Goal: Task Accomplishment & Management: Manage account settings

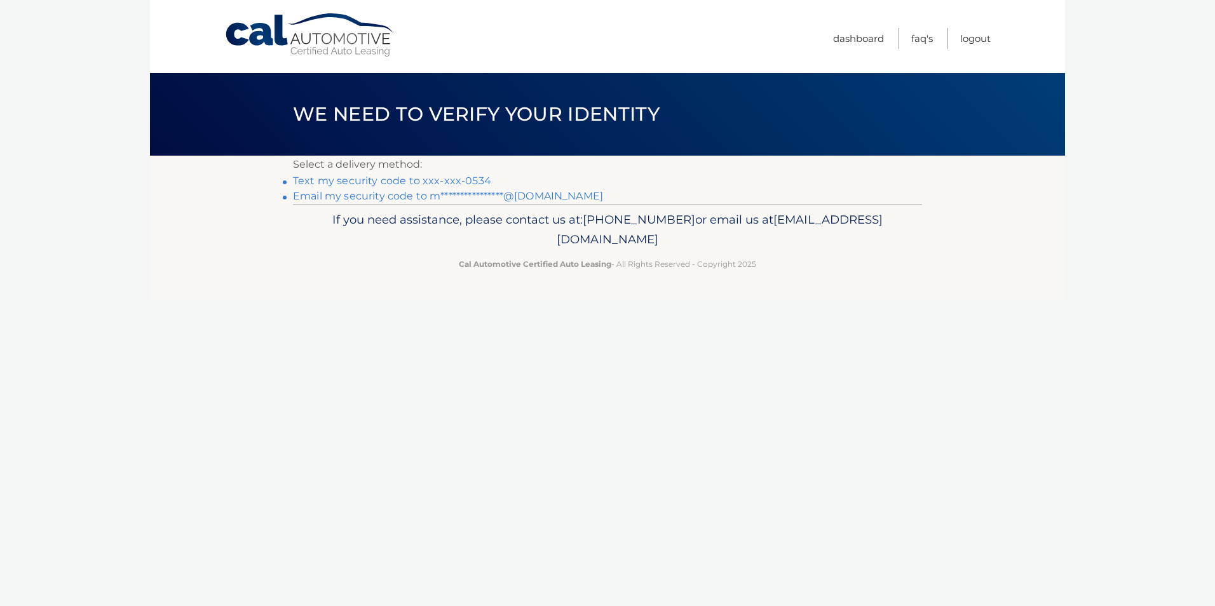
click at [416, 182] on link "Text my security code to xxx-xxx-0534" at bounding box center [392, 181] width 198 height 12
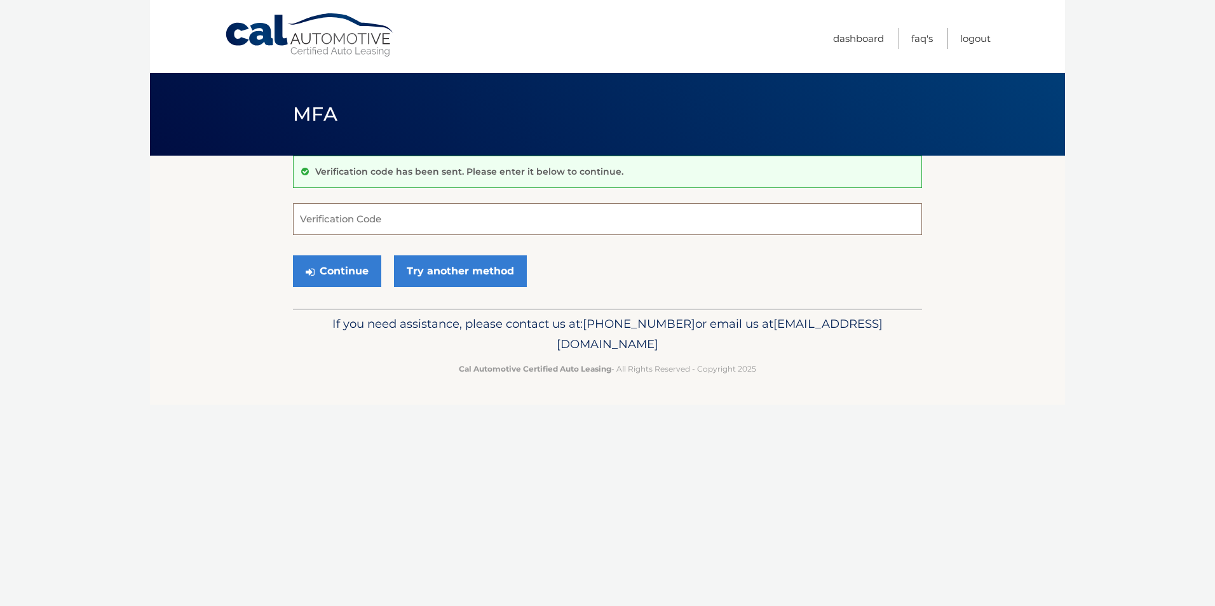
click at [420, 217] on input "Verification Code" at bounding box center [607, 219] width 629 height 32
type input "956802"
click at [353, 276] on button "Continue" at bounding box center [337, 271] width 88 height 32
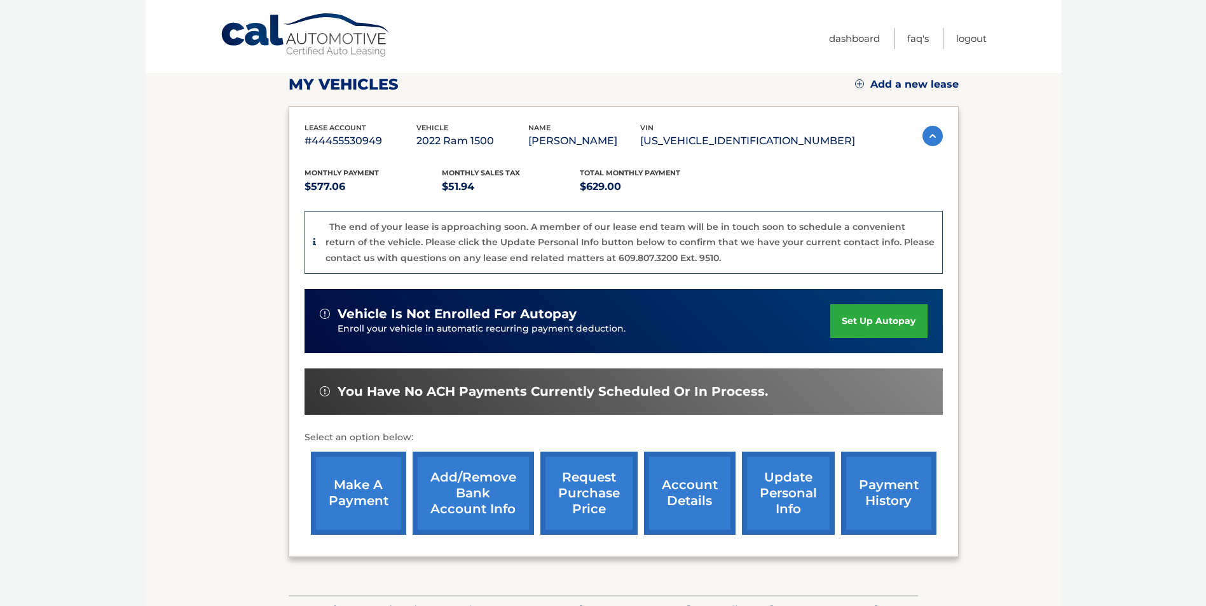
scroll to position [191, 0]
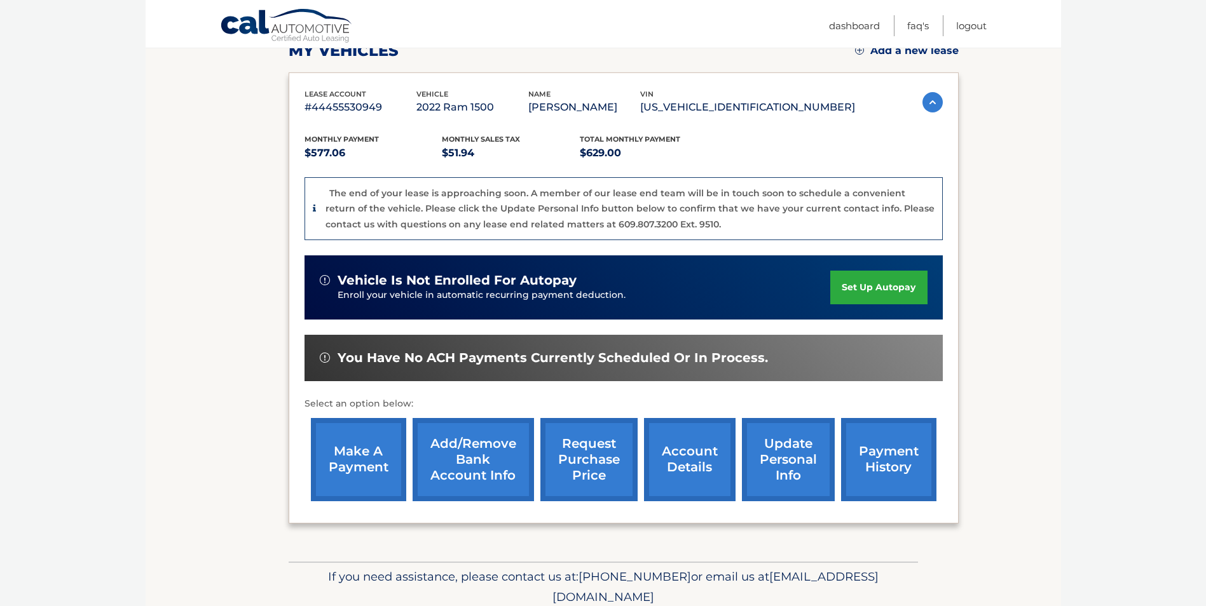
click at [585, 457] on link "request purchase price" at bounding box center [588, 459] width 97 height 83
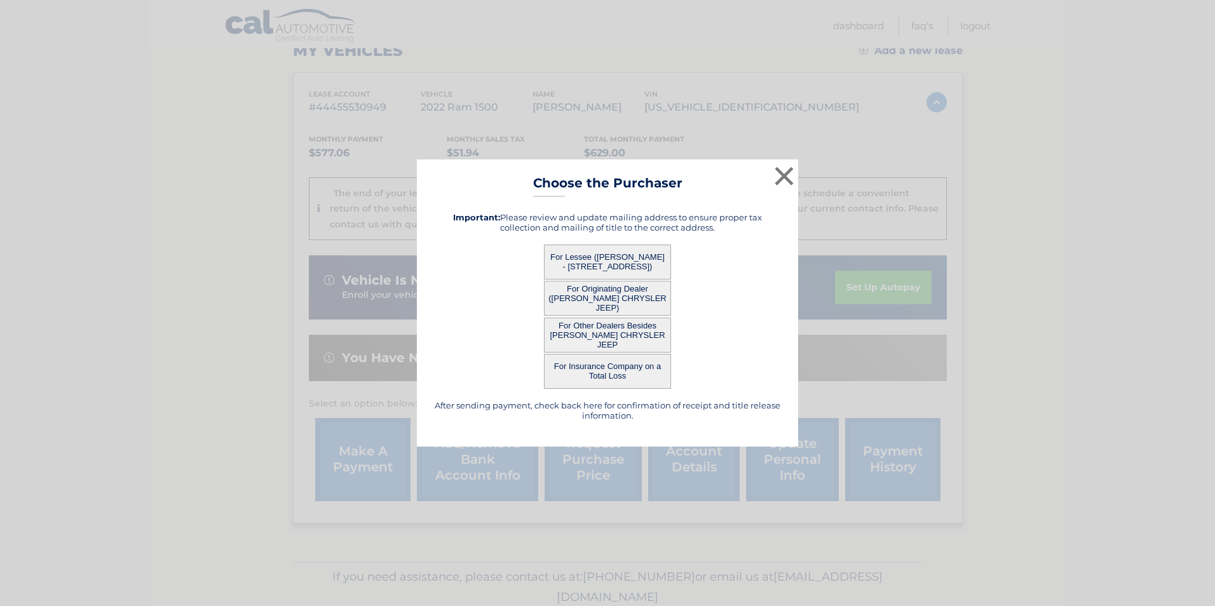
click at [614, 258] on button "For Lessee (MIKE FUNARI - 170 Iverness Cir, , Easton, PA 18042)" at bounding box center [607, 262] width 127 height 35
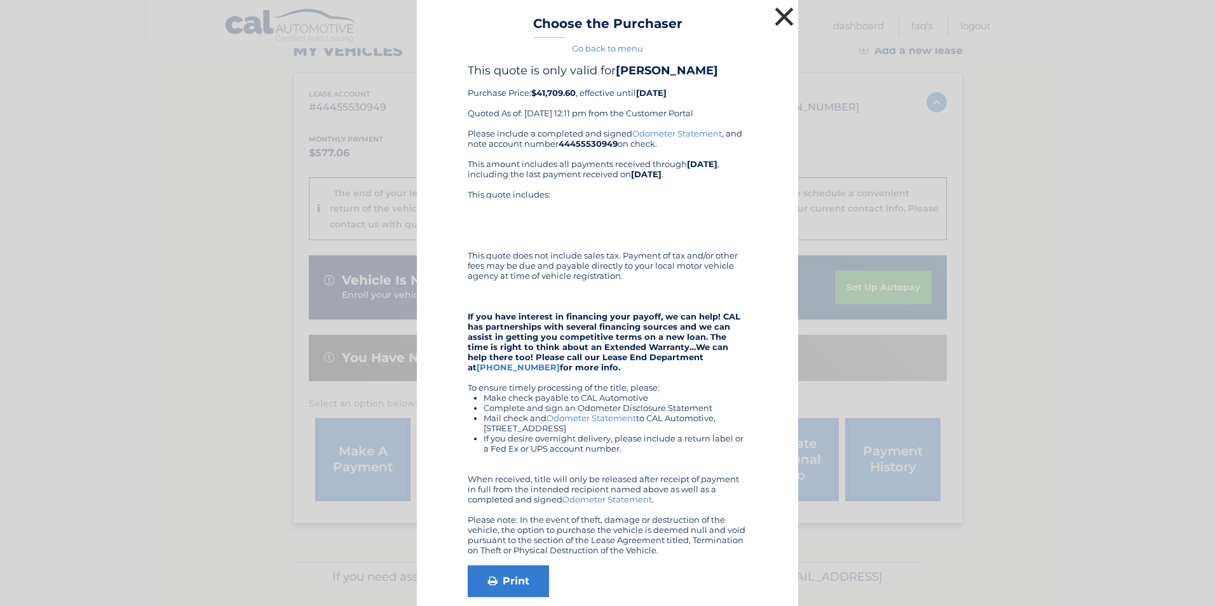
click at [775, 18] on button "×" at bounding box center [784, 16] width 25 height 25
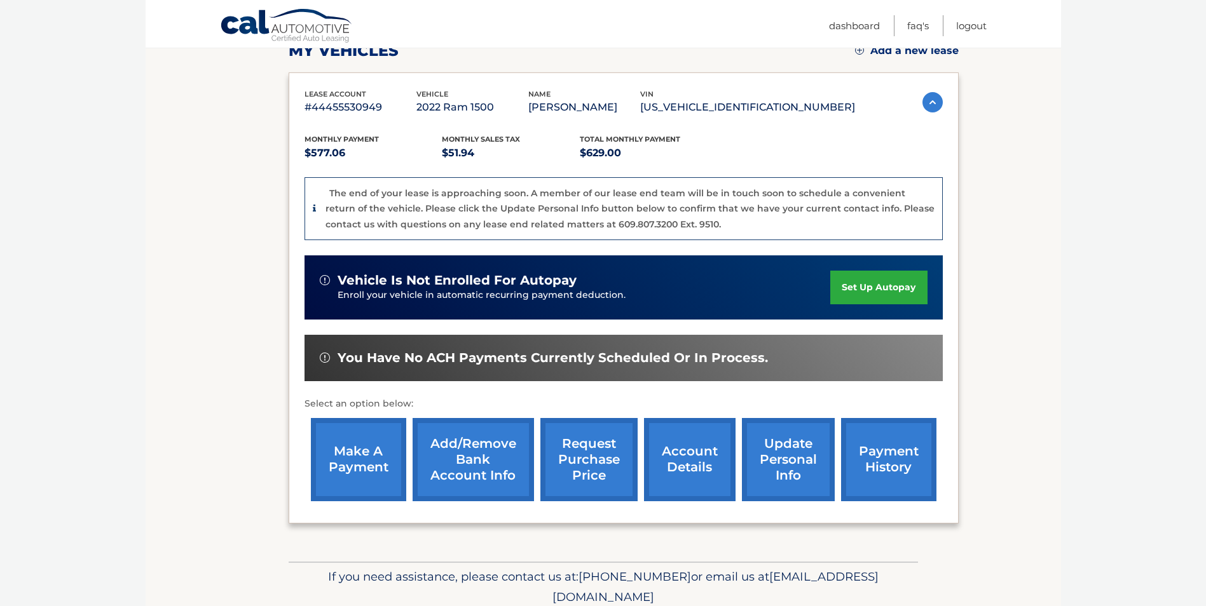
click at [575, 451] on link "request purchase price" at bounding box center [588, 459] width 97 height 83
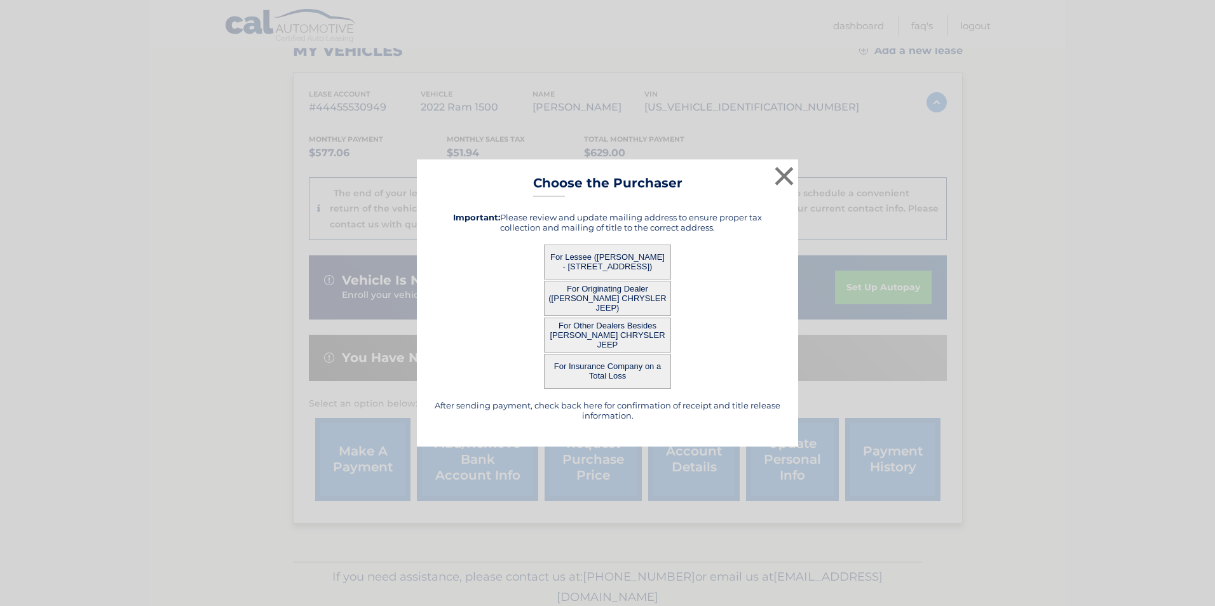
click at [596, 335] on button "For Other Dealers Besides DAVID DODGE CHRYSLER JEEP" at bounding box center [607, 335] width 127 height 35
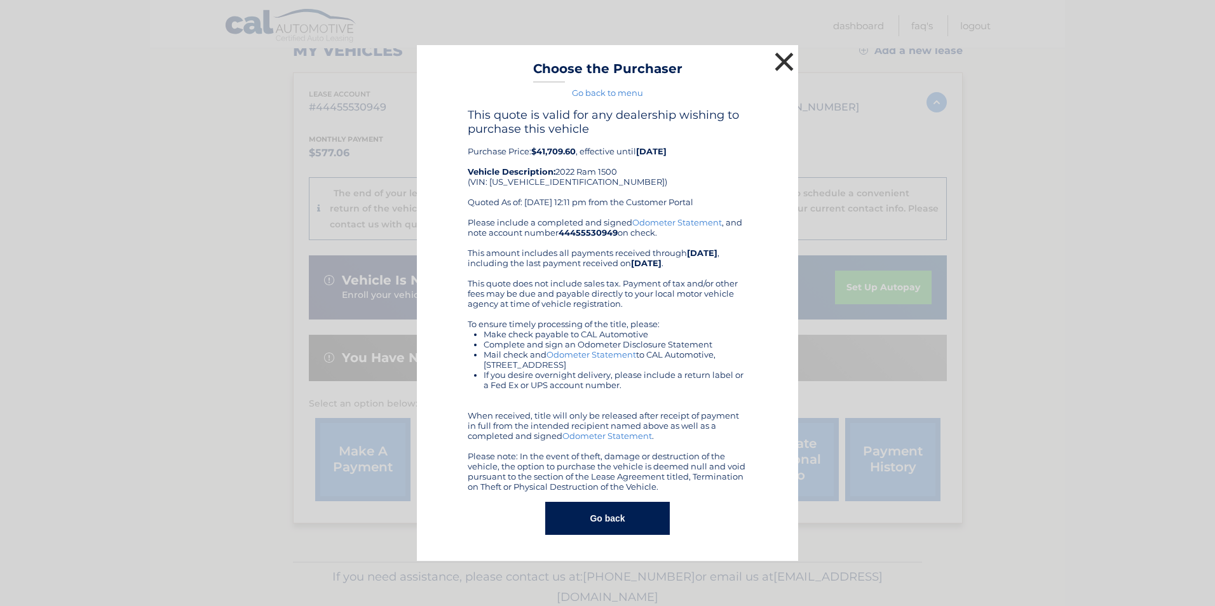
click at [780, 58] on button "×" at bounding box center [784, 61] width 25 height 25
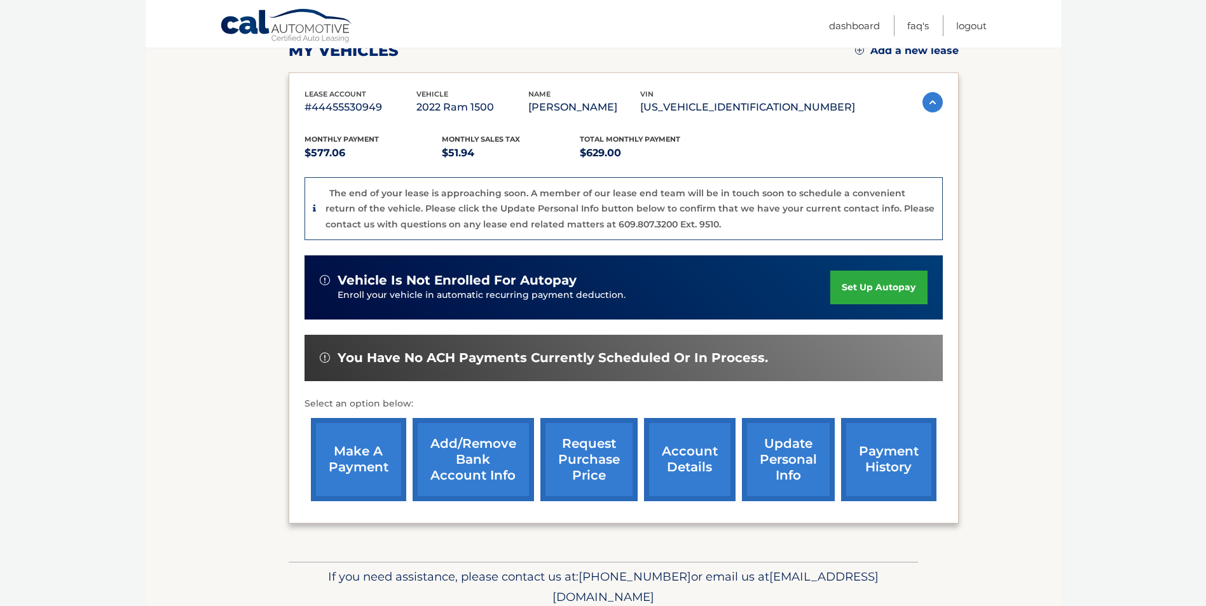
click at [874, 444] on link "payment history" at bounding box center [888, 459] width 95 height 83
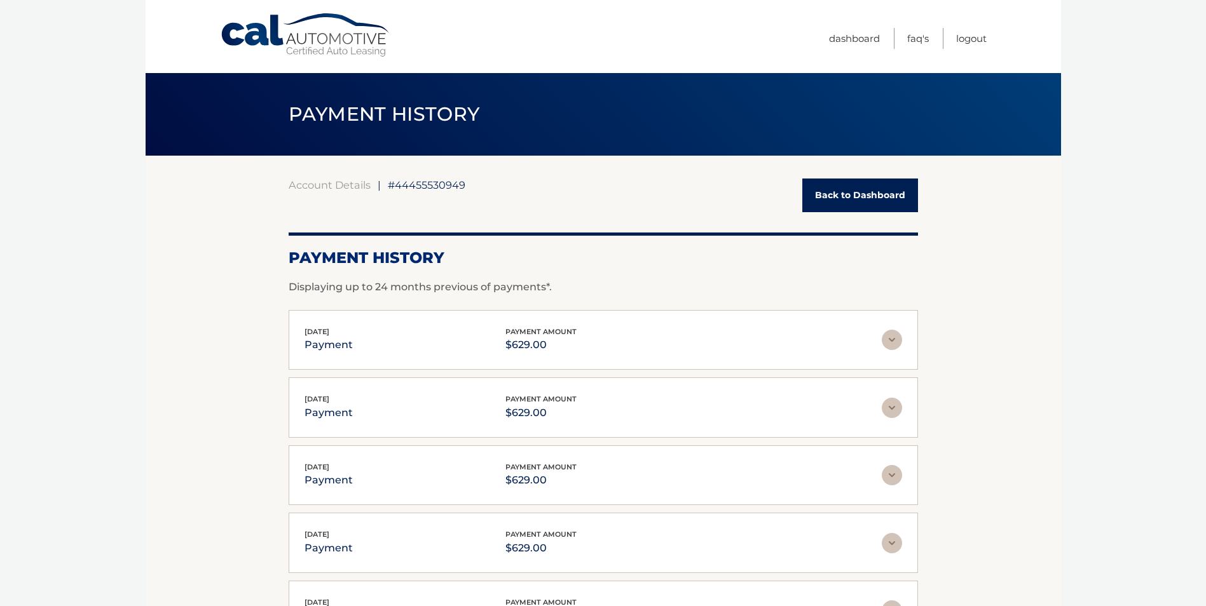
click at [882, 188] on link "Back to Dashboard" at bounding box center [860, 196] width 116 height 34
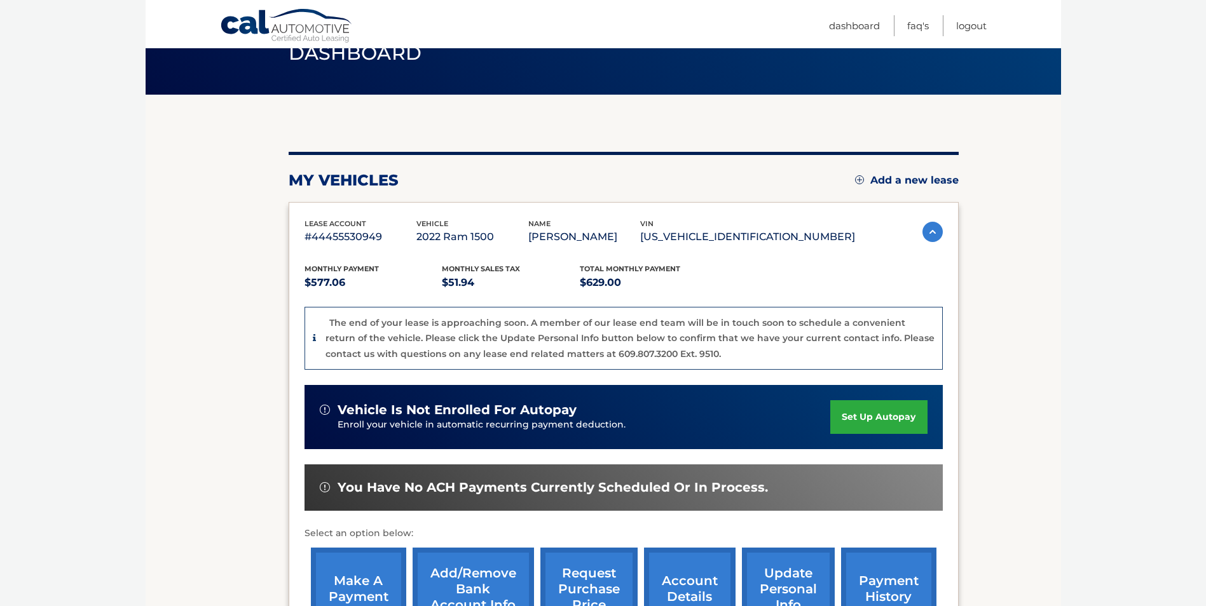
scroll to position [191, 0]
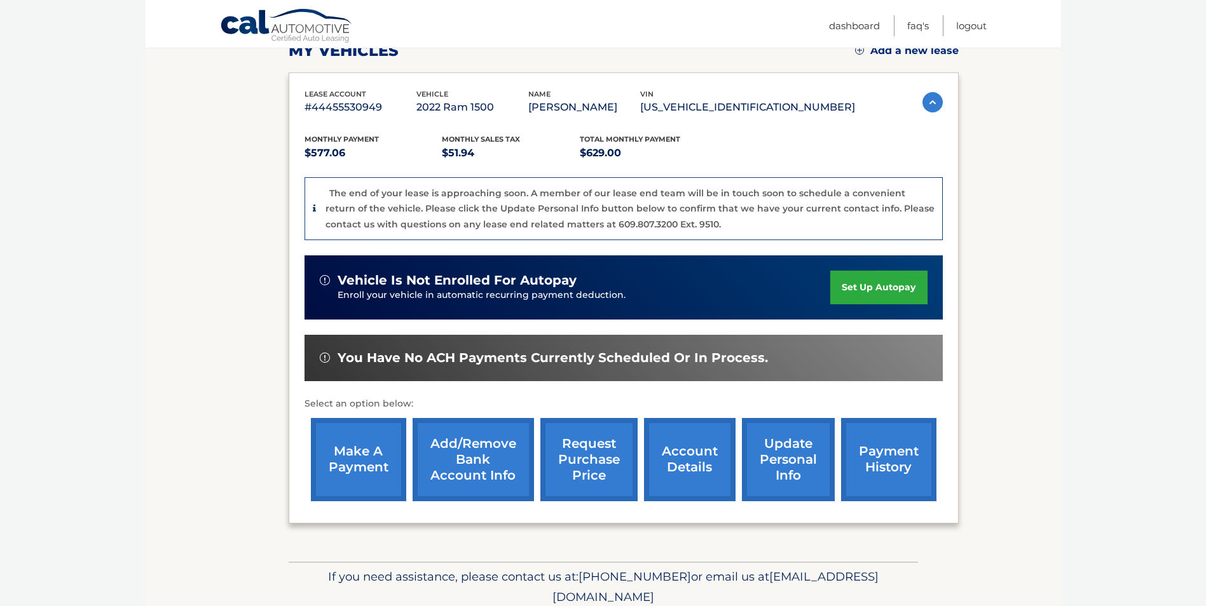
click at [691, 466] on link "account details" at bounding box center [690, 459] width 92 height 83
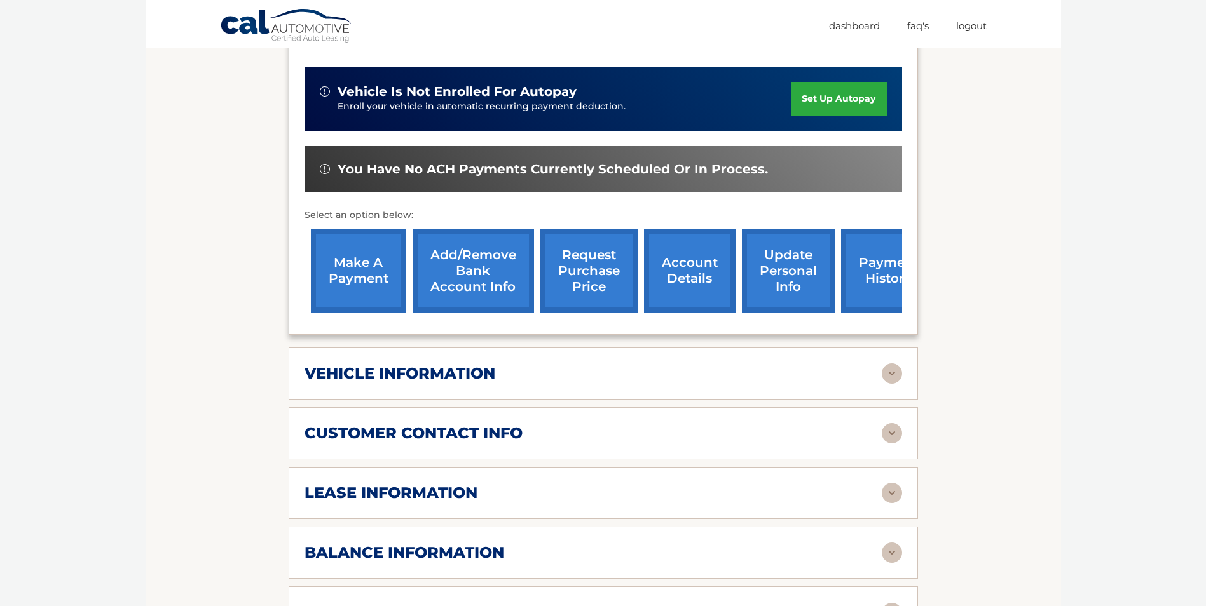
scroll to position [381, 0]
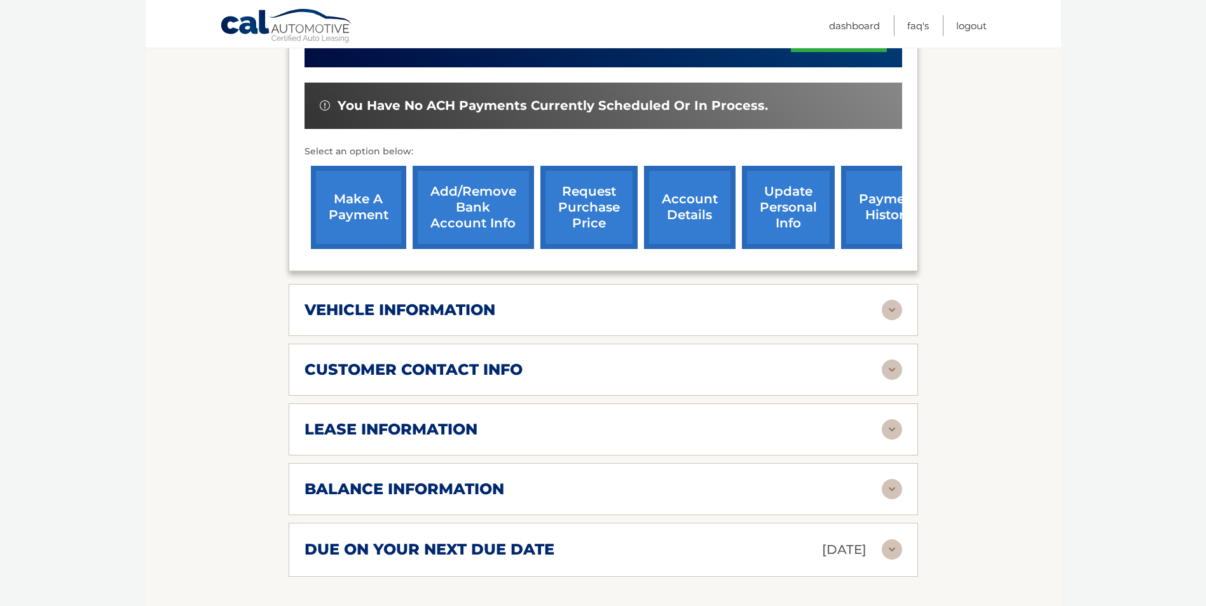
click at [892, 430] on img at bounding box center [891, 429] width 20 height 20
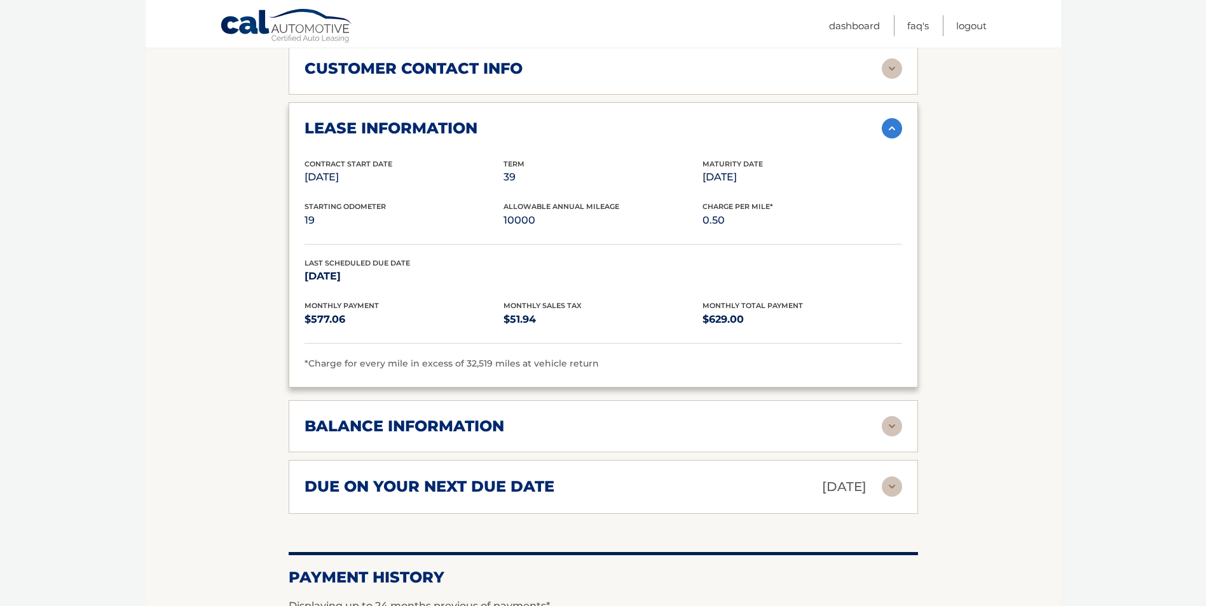
scroll to position [699, 0]
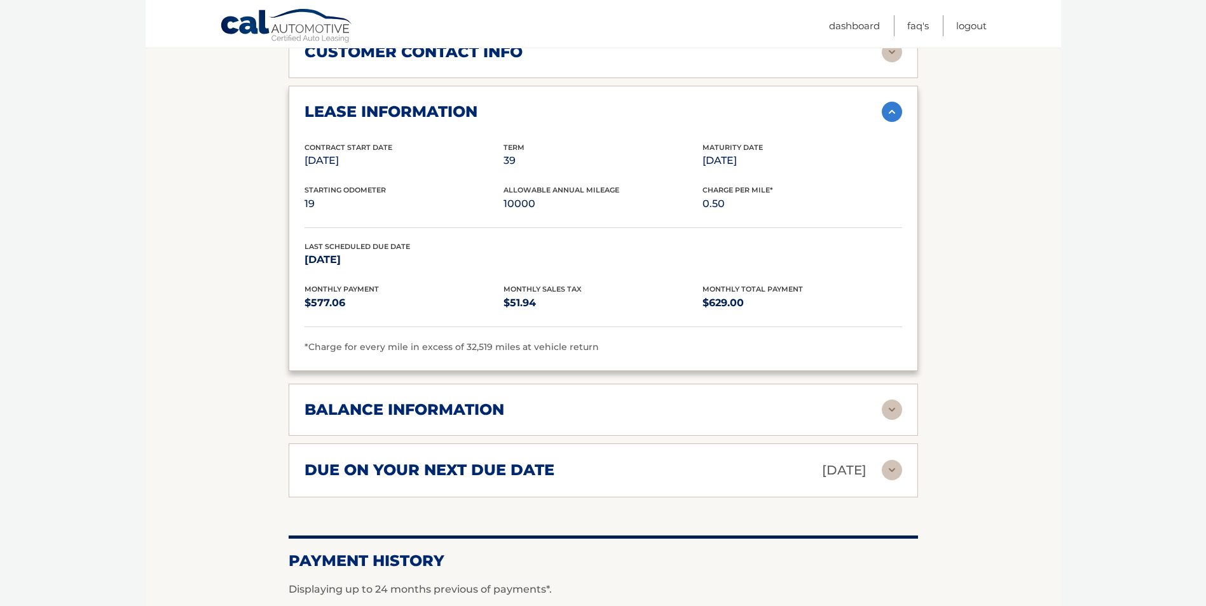
click at [893, 466] on img at bounding box center [891, 470] width 20 height 20
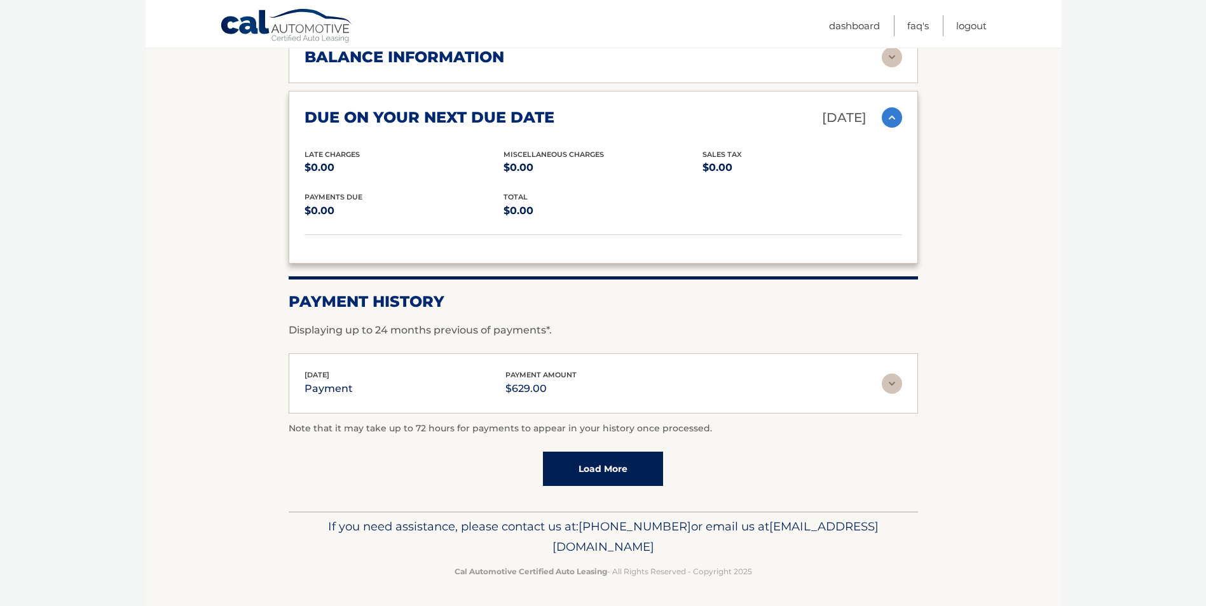
scroll to position [1054, 0]
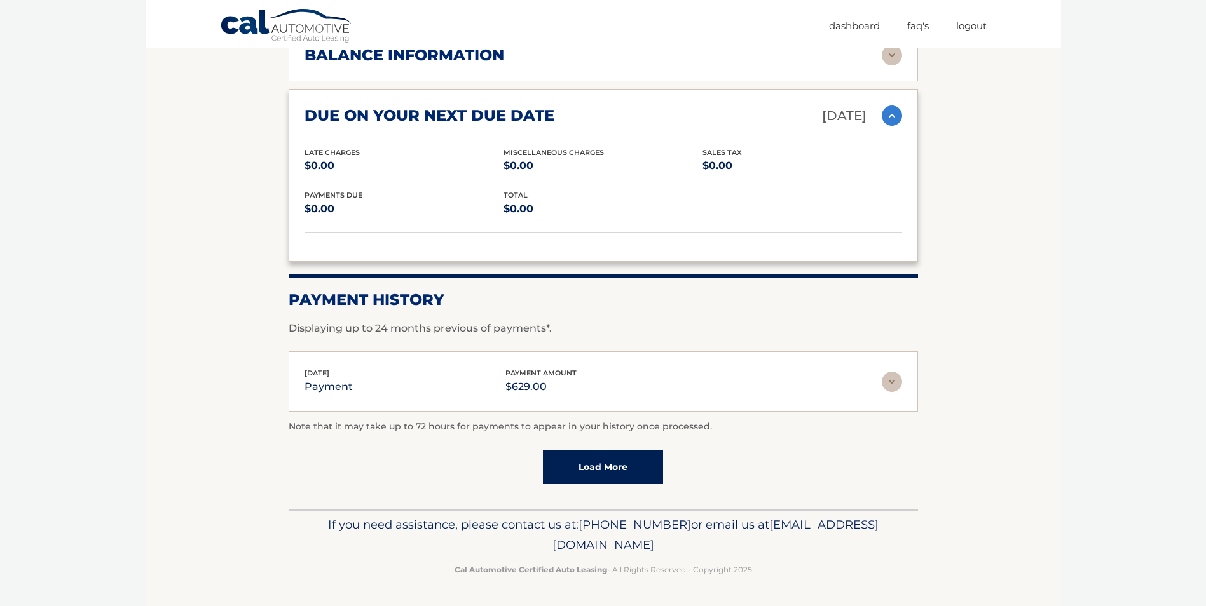
click at [620, 461] on link "Load More" at bounding box center [603, 467] width 120 height 34
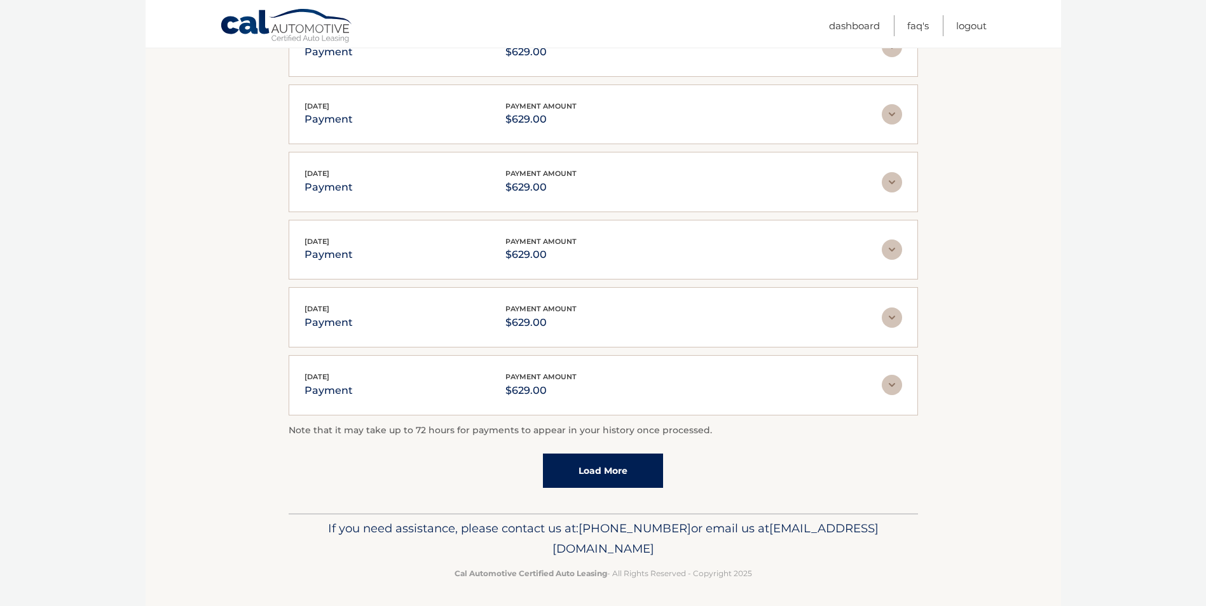
scroll to position [1392, 0]
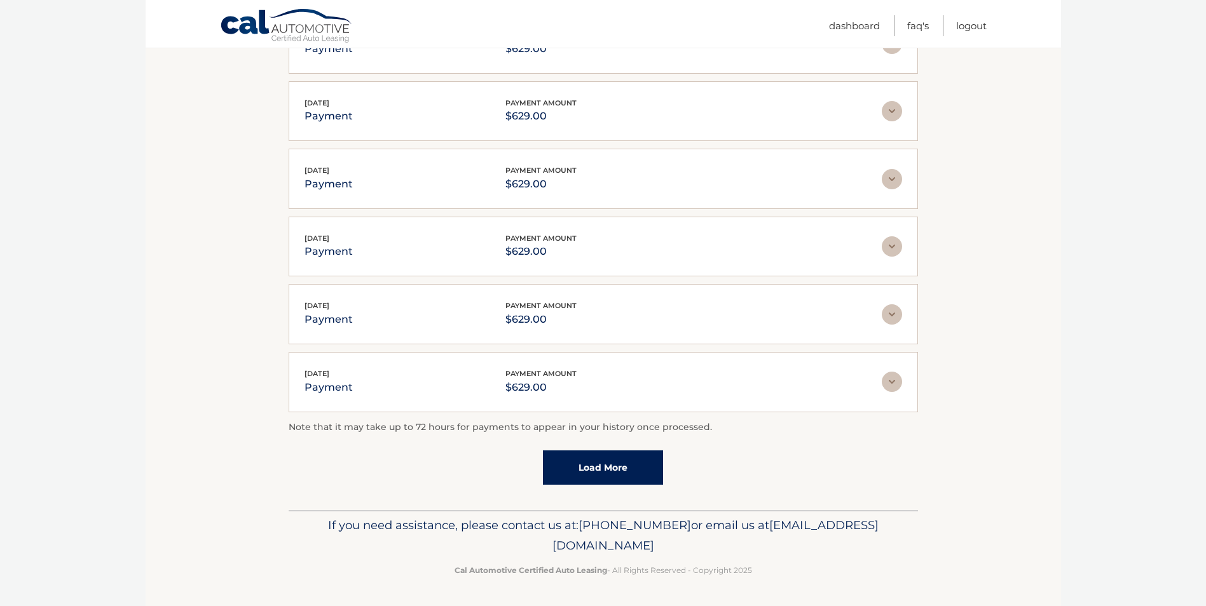
click at [600, 461] on link "Load More" at bounding box center [603, 468] width 120 height 34
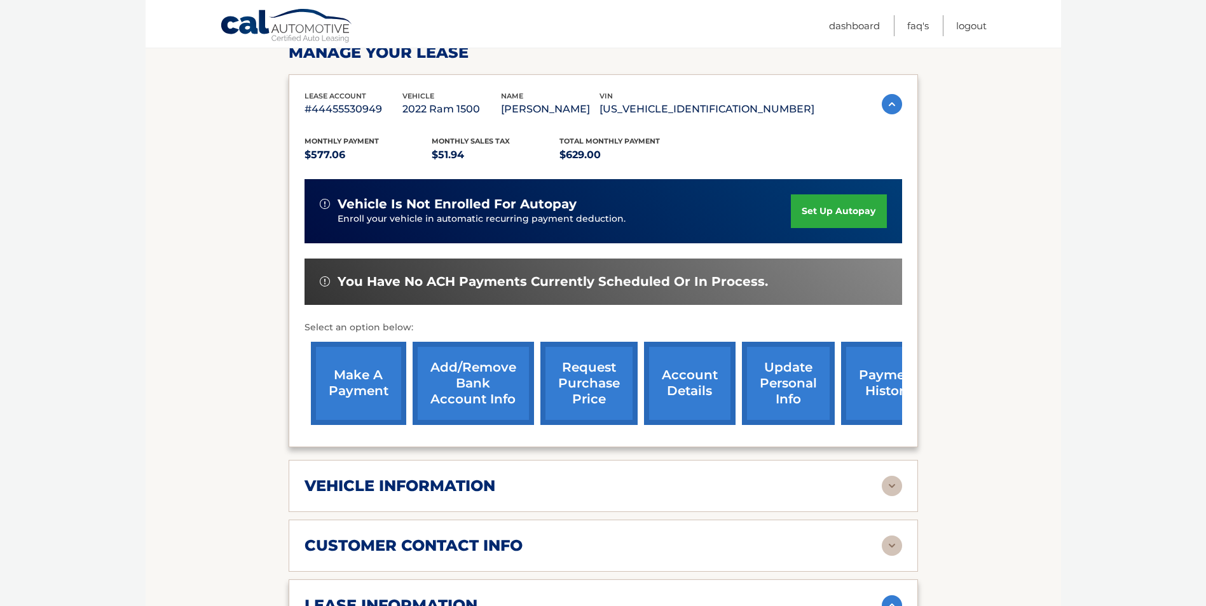
scroll to position [0, 0]
